Goal: Feedback & Contribution: Submit feedback/report problem

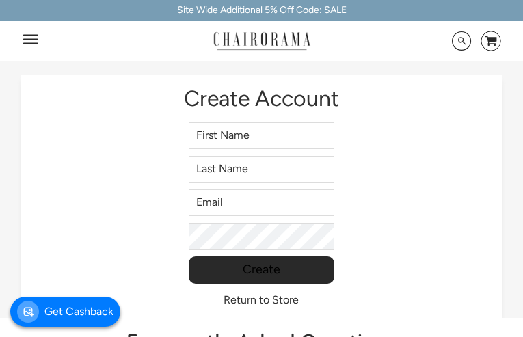
type input "DcvEMbPtzmIzThZm"
type input "oeWMRouVl"
type input "[EMAIL_ADDRESS][DOMAIN_NAME]"
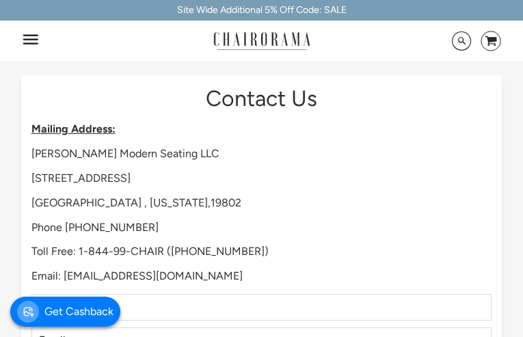
type input "sBgchZjqtVrWmeIQ"
type input "uyunajuyi941@gmail.com"
type input "6405787423"
